Goal: Find specific page/section: Find specific page/section

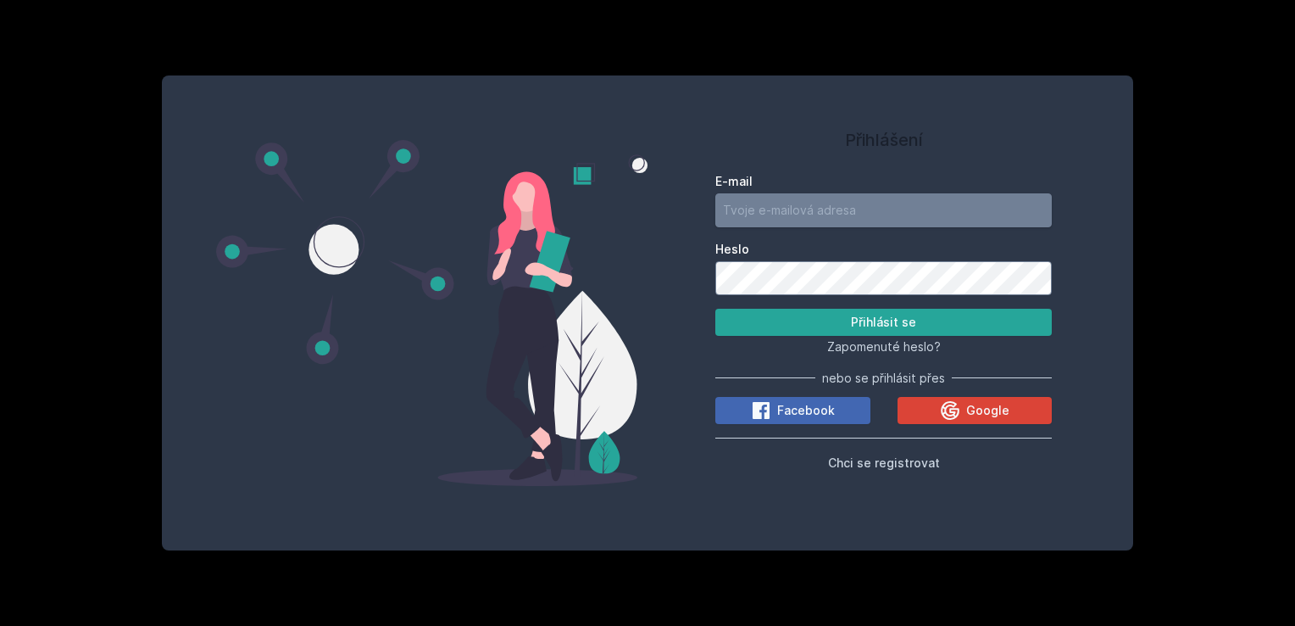
drag, startPoint x: 0, startPoint y: 0, endPoint x: 806, endPoint y: 210, distance: 833.2
click at [806, 210] on input "E-mail" at bounding box center [884, 210] width 337 height 34
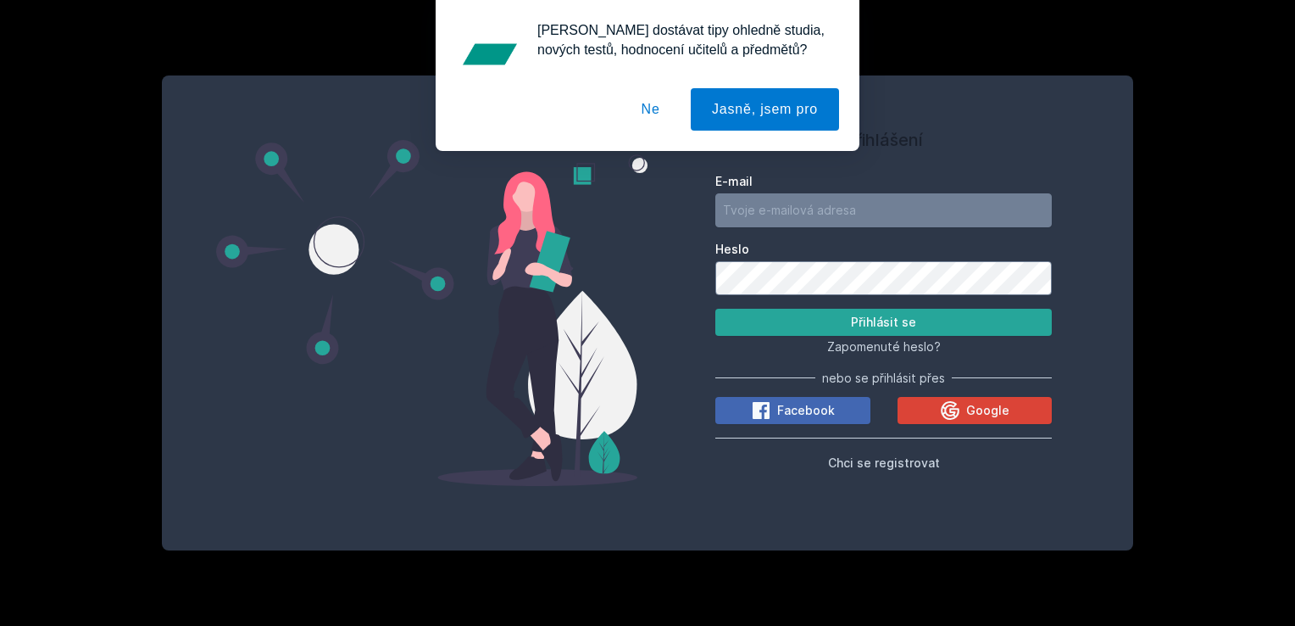
click at [651, 105] on button "Ne" at bounding box center [651, 109] width 61 height 42
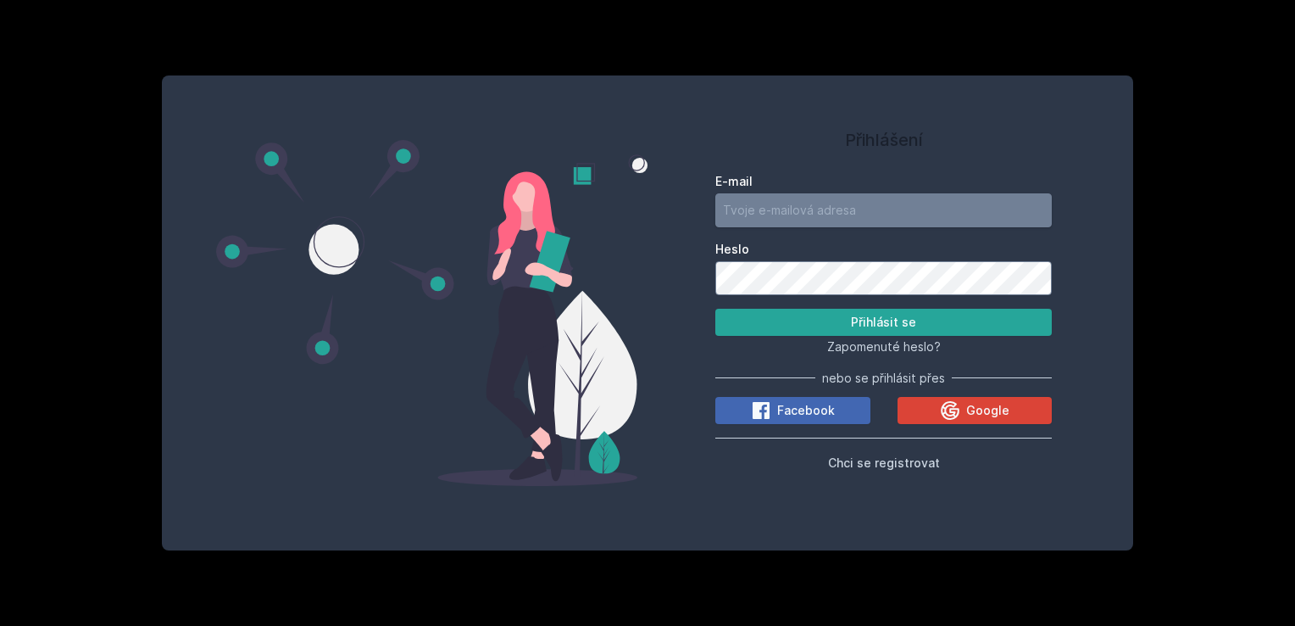
click at [794, 213] on input "E-mail" at bounding box center [884, 210] width 337 height 34
type input "[EMAIL_ADDRESS][DOMAIN_NAME]"
click at [716, 309] on button "Přihlásit se" at bounding box center [884, 322] width 337 height 27
click at [441, 204] on div "Přihlášení E-mail [EMAIL_ADDRESS][DOMAIN_NAME] Heslo Přihlásit se Zapomenuté he…" at bounding box center [648, 312] width 972 height 475
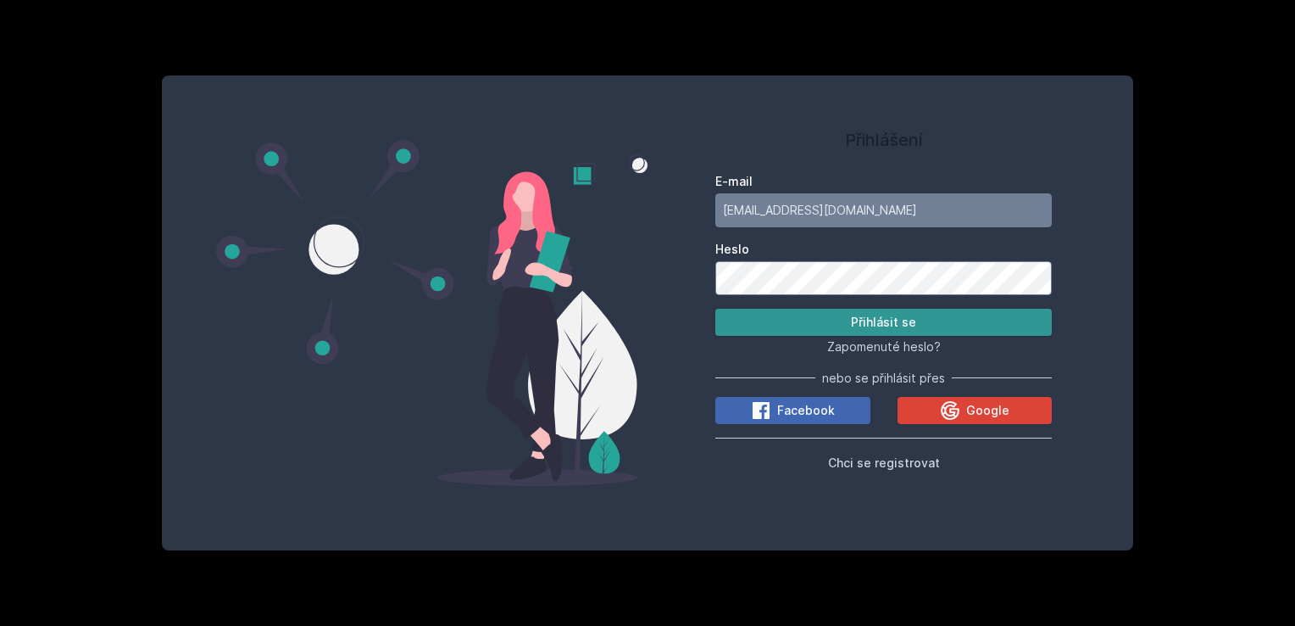
click at [977, 322] on button "Přihlásit se" at bounding box center [884, 322] width 337 height 27
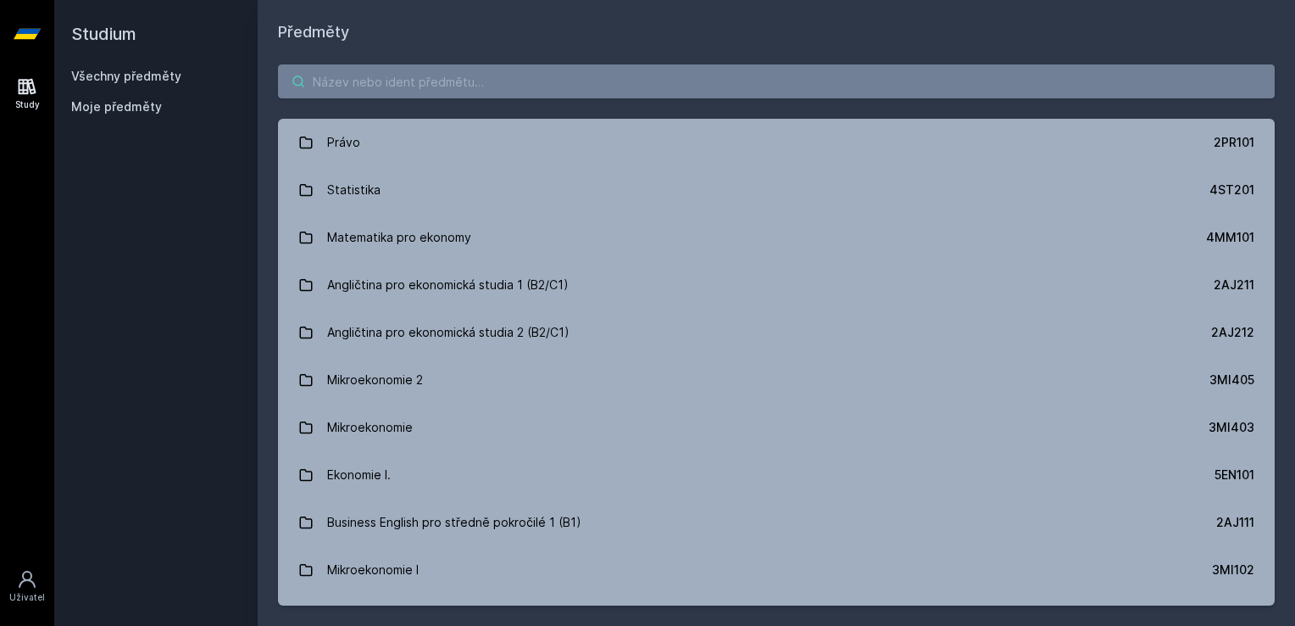
click at [524, 78] on input "search" at bounding box center [776, 81] width 997 height 34
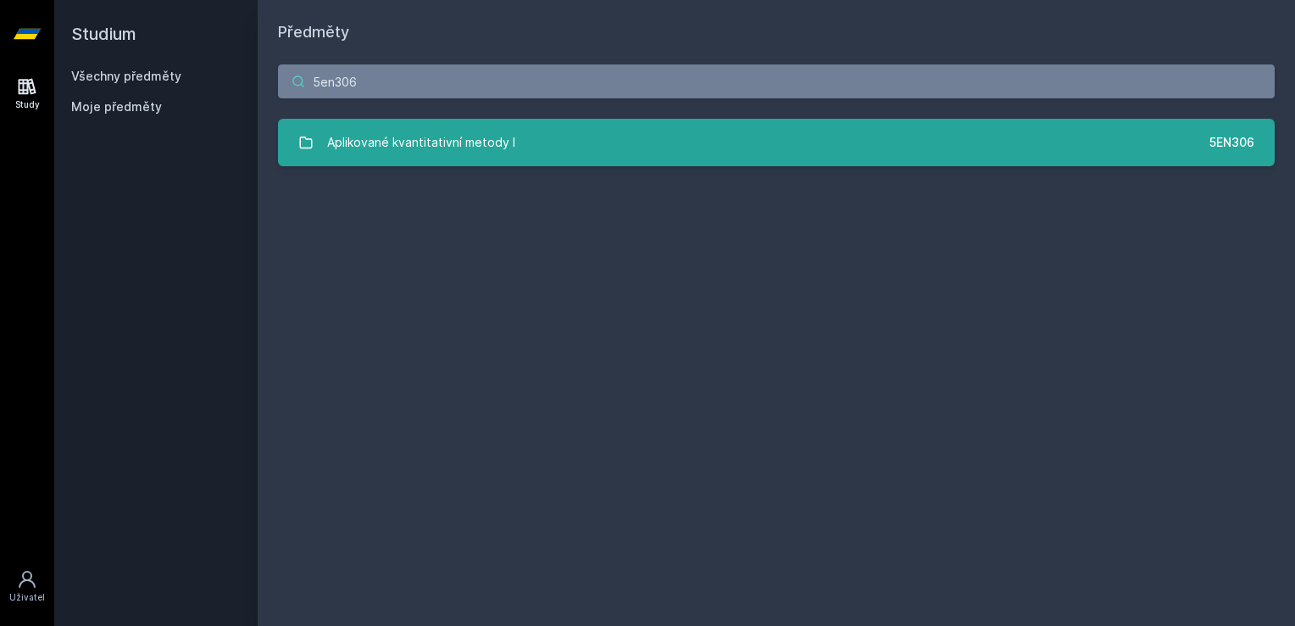
type input "5en306"
click at [670, 137] on link "Aplikované kvantitativní metody I 5EN306" at bounding box center [776, 142] width 997 height 47
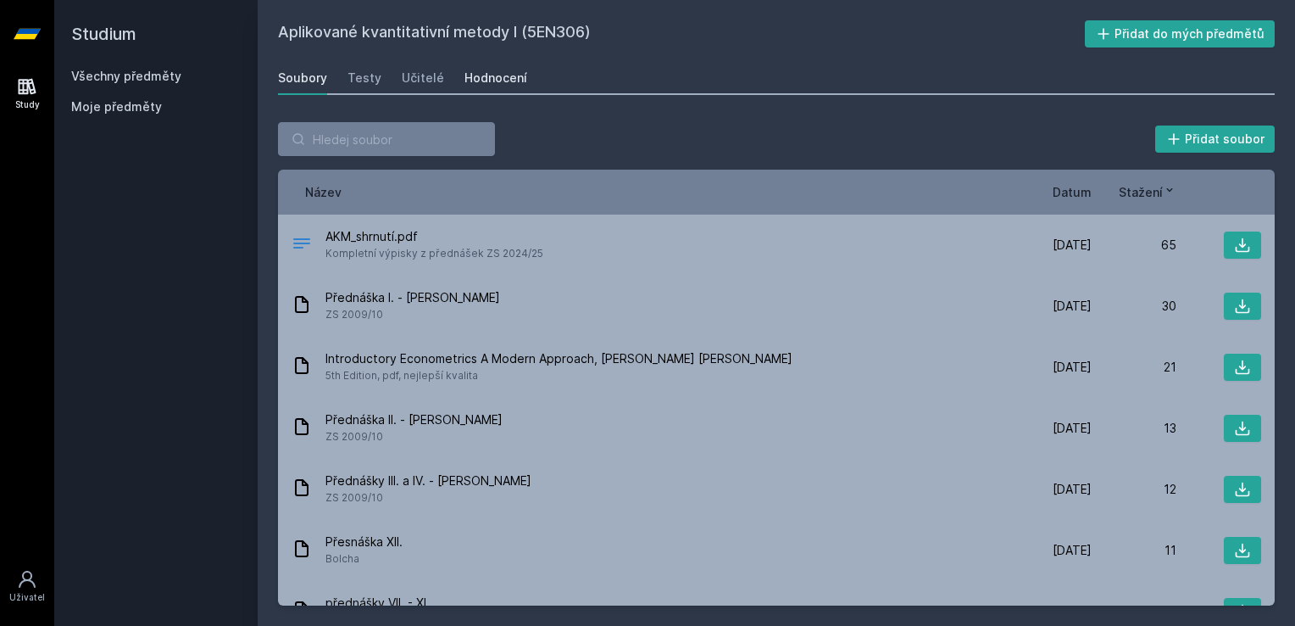
click at [489, 67] on link "Hodnocení" at bounding box center [496, 78] width 63 height 34
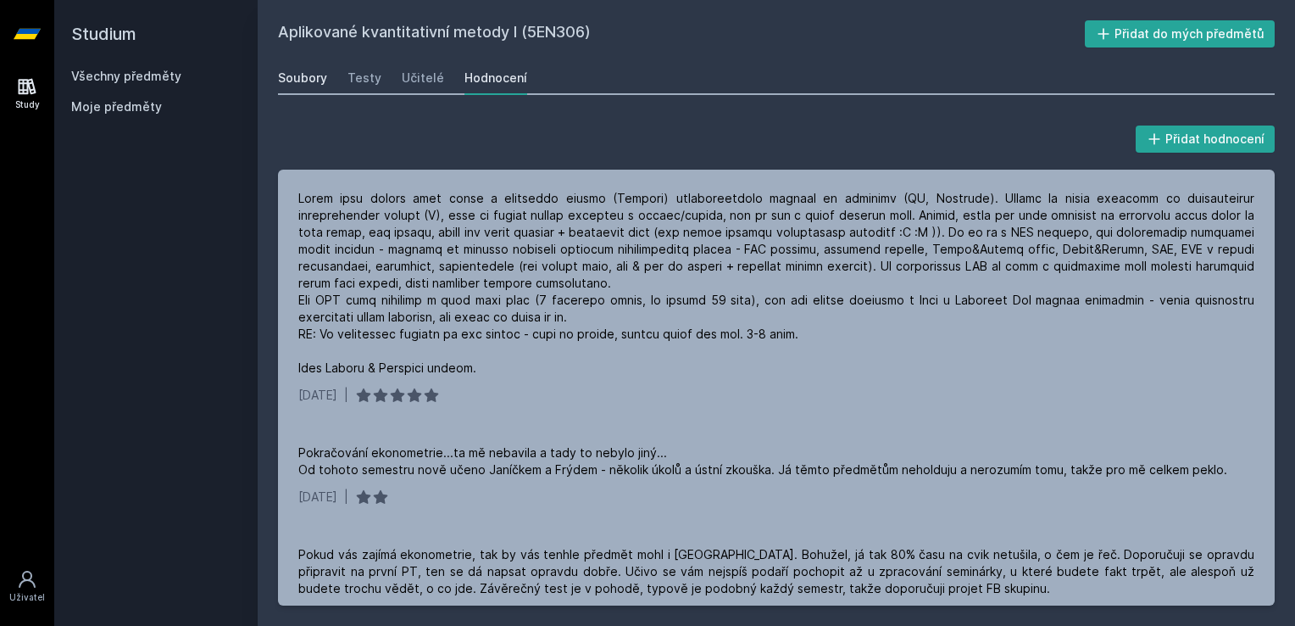
click at [289, 76] on div "Soubory" at bounding box center [302, 78] width 49 height 17
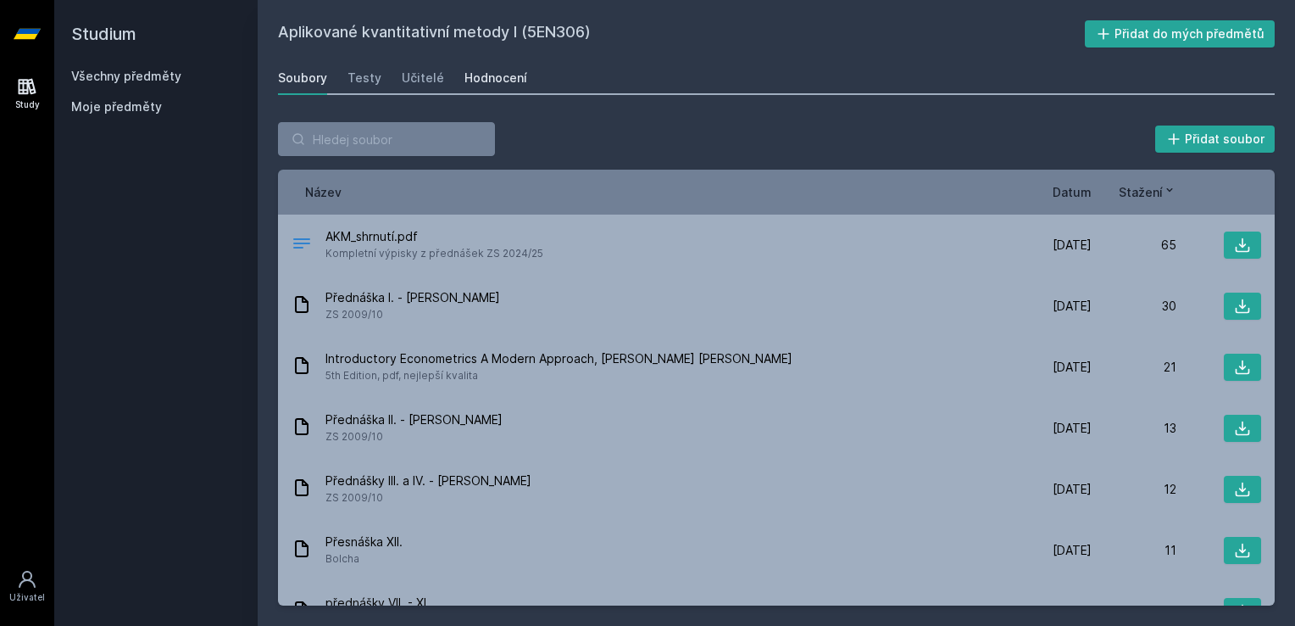
click at [502, 79] on div "Hodnocení" at bounding box center [496, 78] width 63 height 17
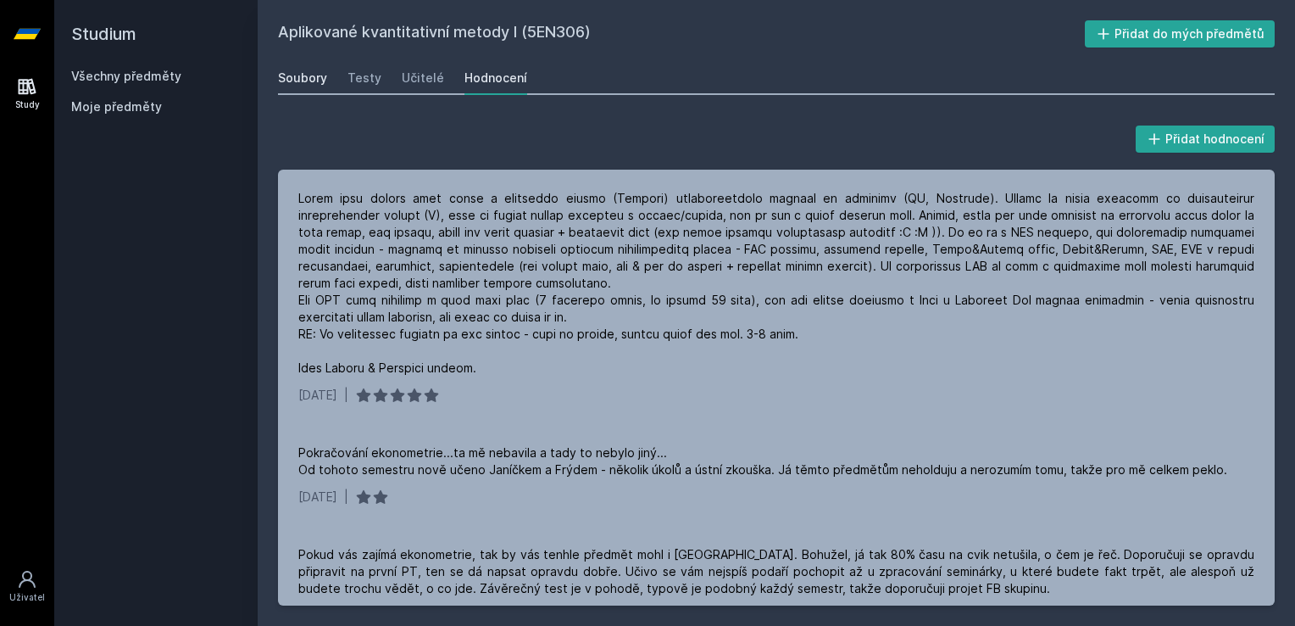
click at [297, 74] on div "Soubory" at bounding box center [302, 78] width 49 height 17
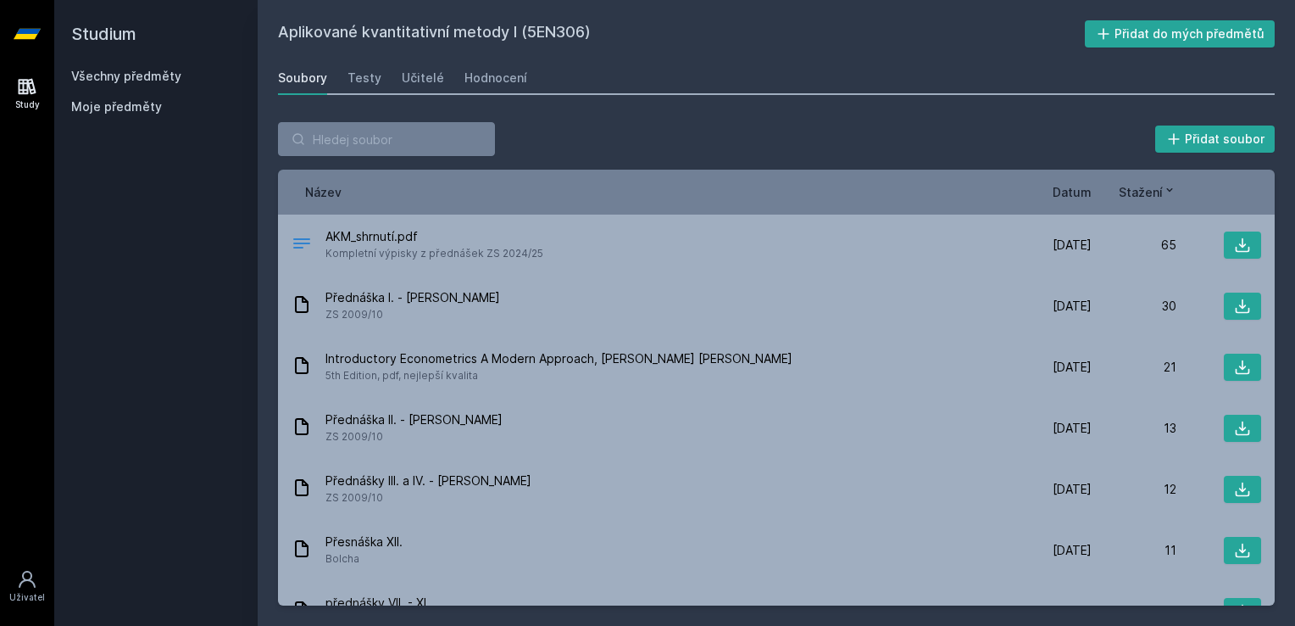
click at [143, 73] on link "Všechny předměty" at bounding box center [126, 76] width 110 height 14
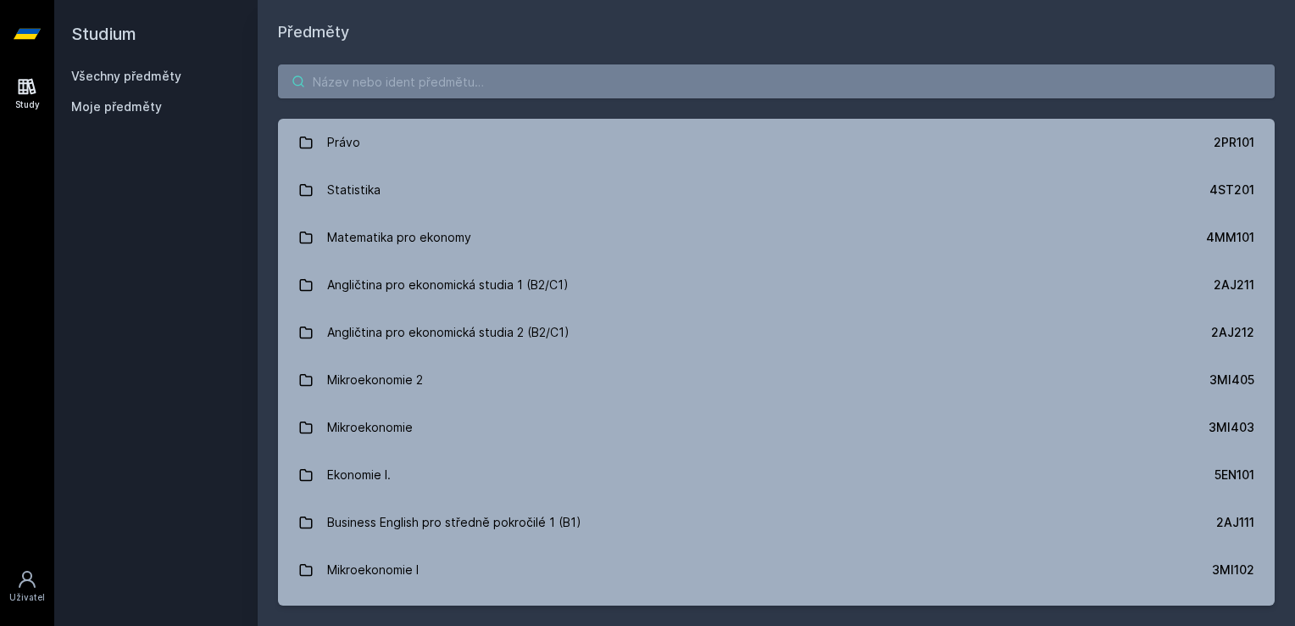
click at [573, 76] on input "search" at bounding box center [776, 81] width 997 height 34
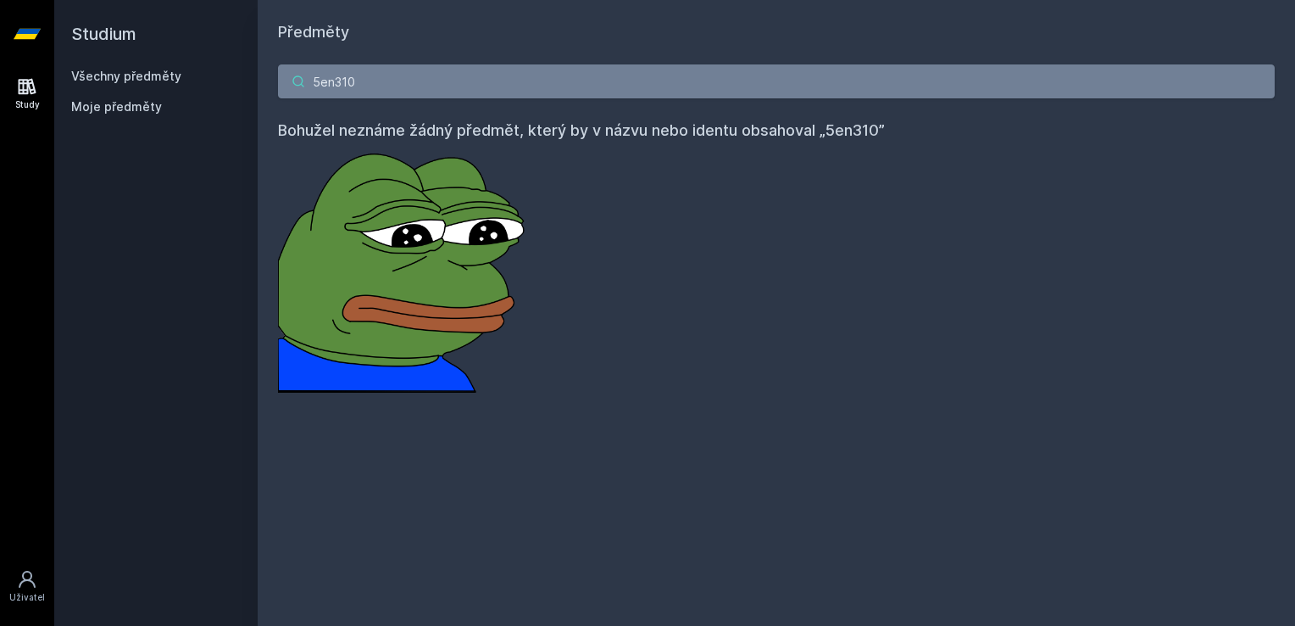
type input "5en310"
